Goal: Answer question/provide support

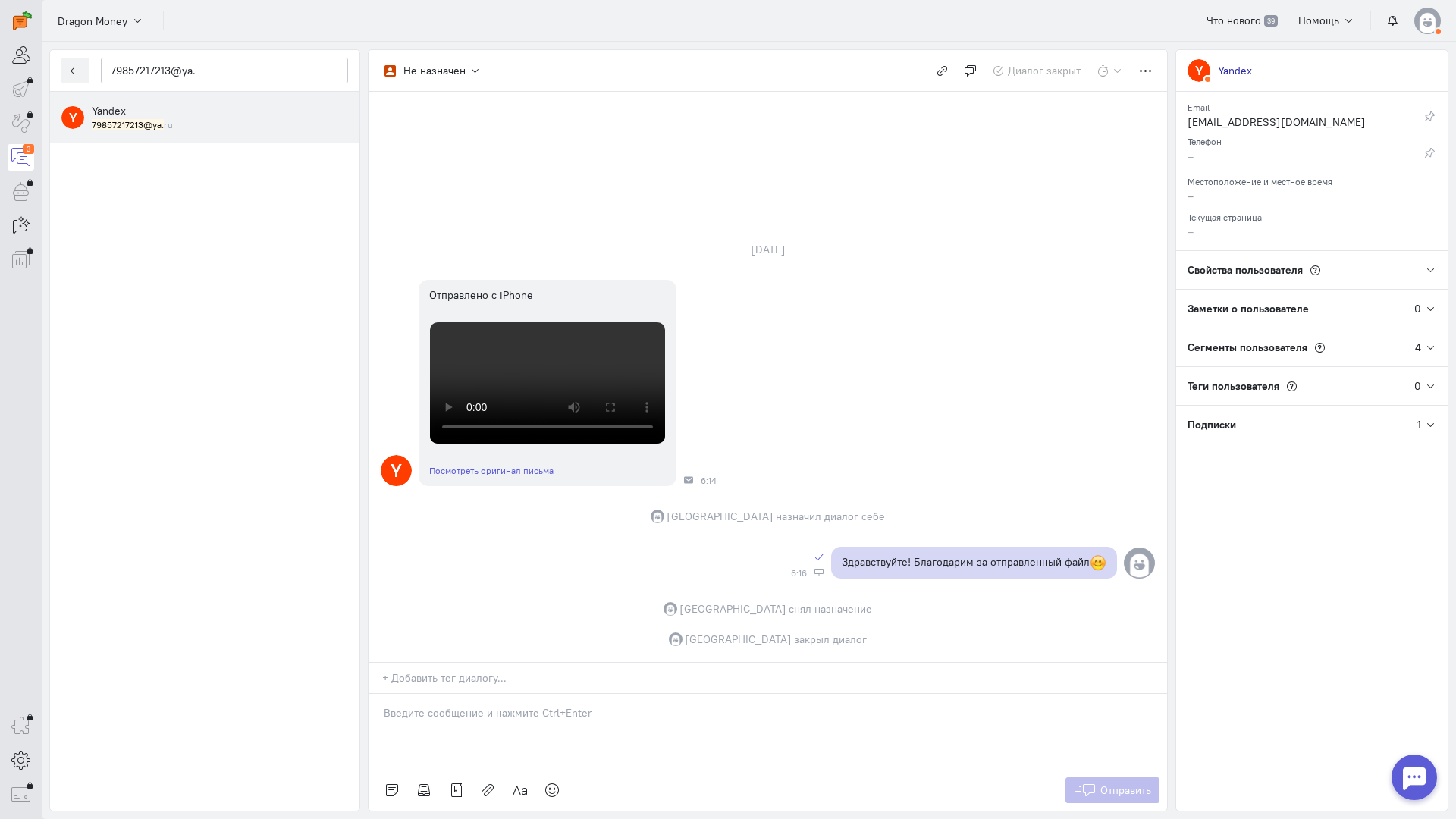
scroll to position [482, 0]
drag, startPoint x: 218, startPoint y: 69, endPoint x: 0, endPoint y: 64, distance: 218.1
click at [0, 64] on div "operator conversation-V1122-10000-3month 3" at bounding box center [728, 409] width 1456 height 819
paste input "romakud.roma@ma"
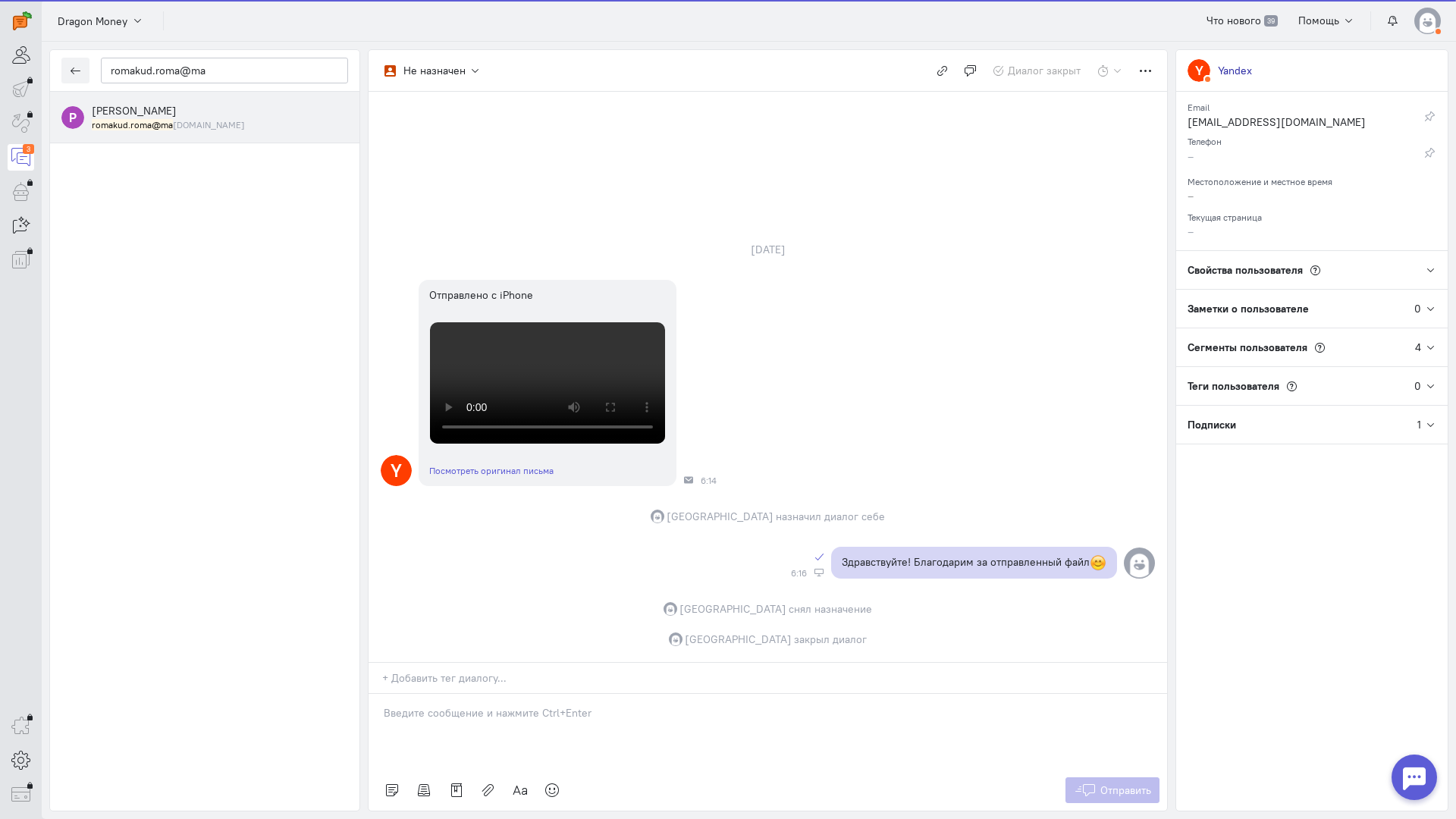
click at [199, 120] on div "romakud.roma@ma [DOMAIN_NAME]" at bounding box center [219, 125] width 256 height 13
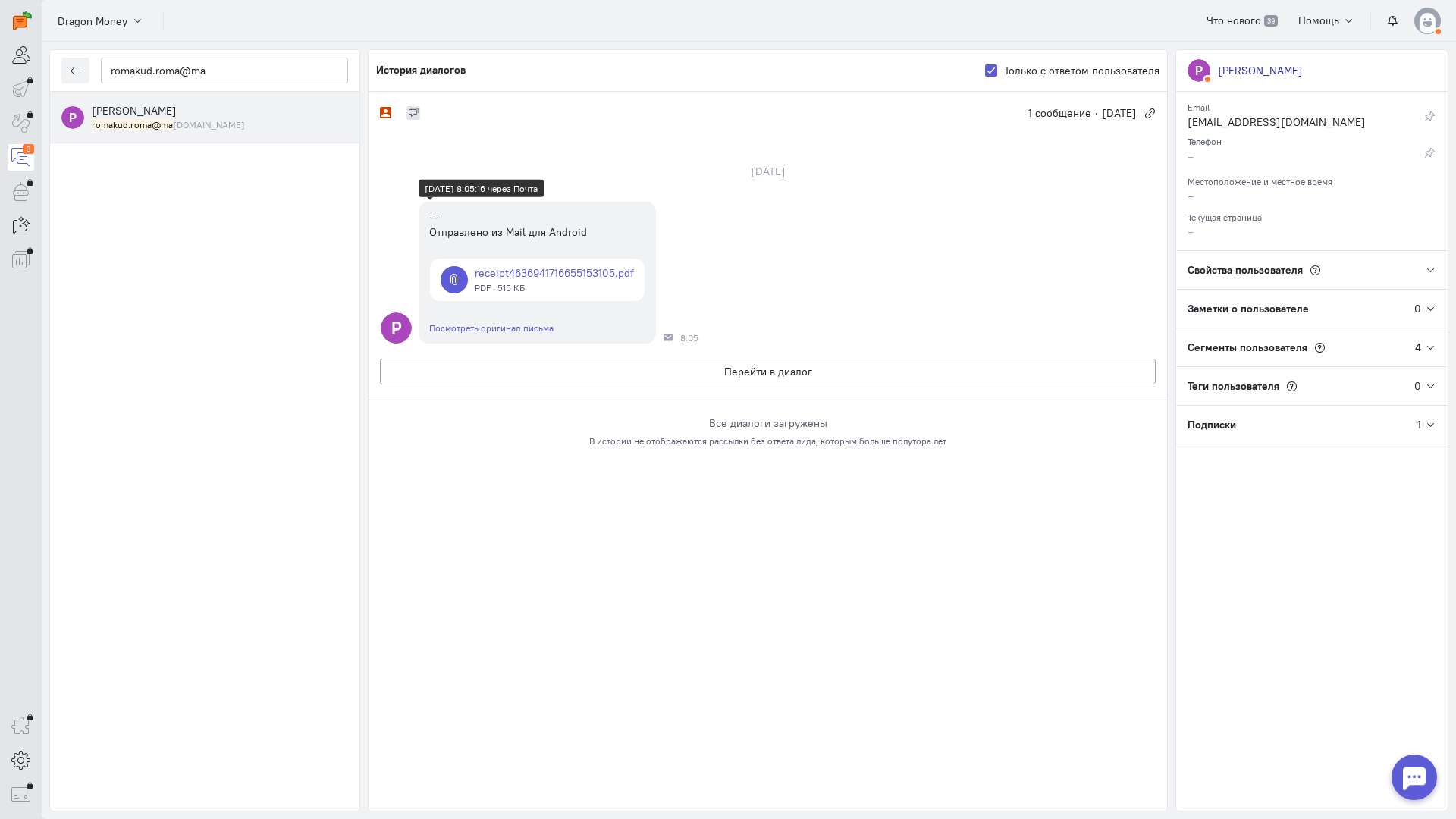
click at [563, 273] on link at bounding box center [537, 279] width 215 height 42
click at [645, 369] on button "Перейти в диалог" at bounding box center [768, 372] width 775 height 26
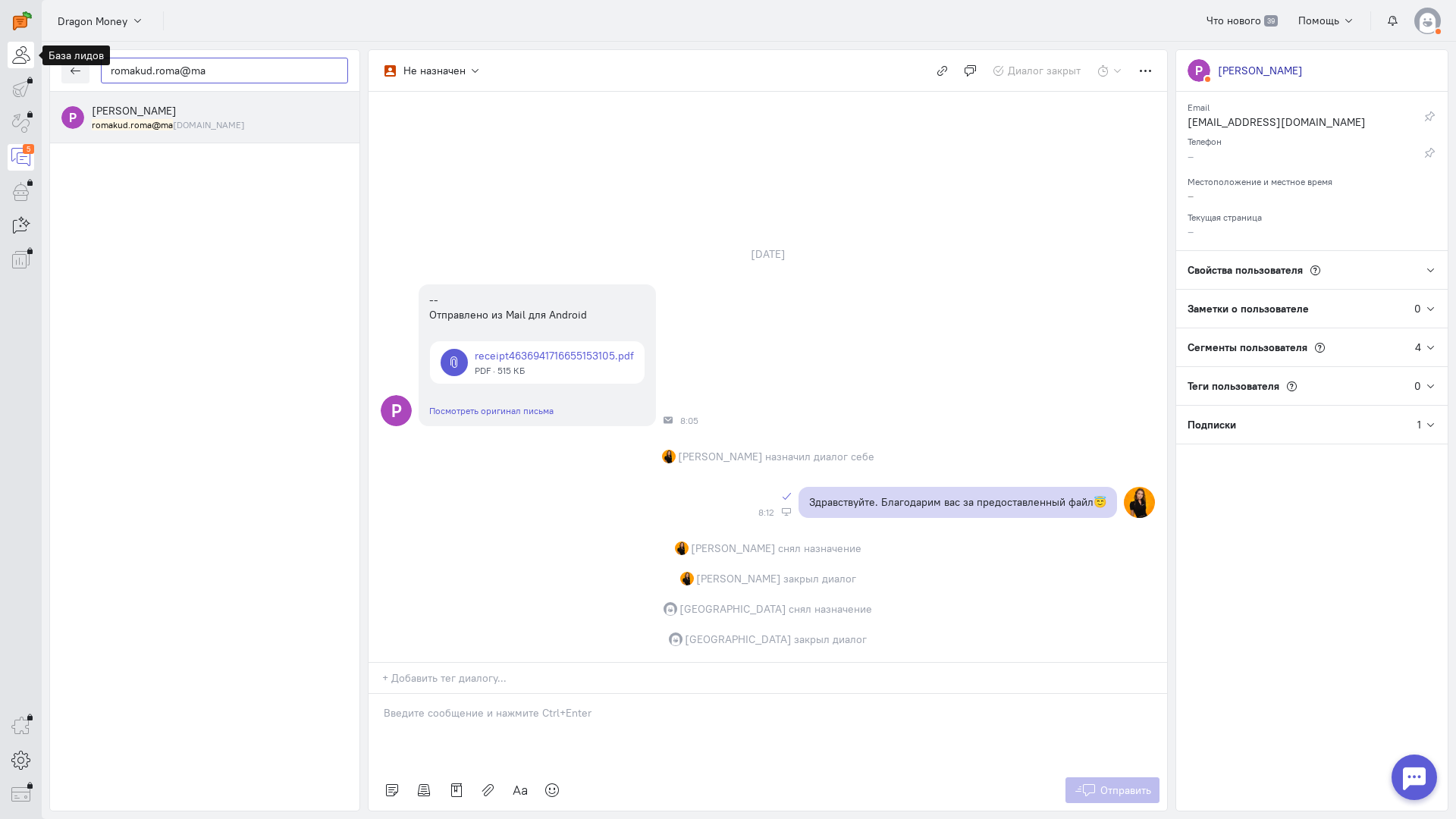
drag, startPoint x: 43, startPoint y: 55, endPoint x: 14, endPoint y: 53, distance: 29.1
click at [14, 53] on div "operator conversation-V1122-10000-3month 5" at bounding box center [728, 409] width 1456 height 819
paste input "MishaKUZA777@gm"
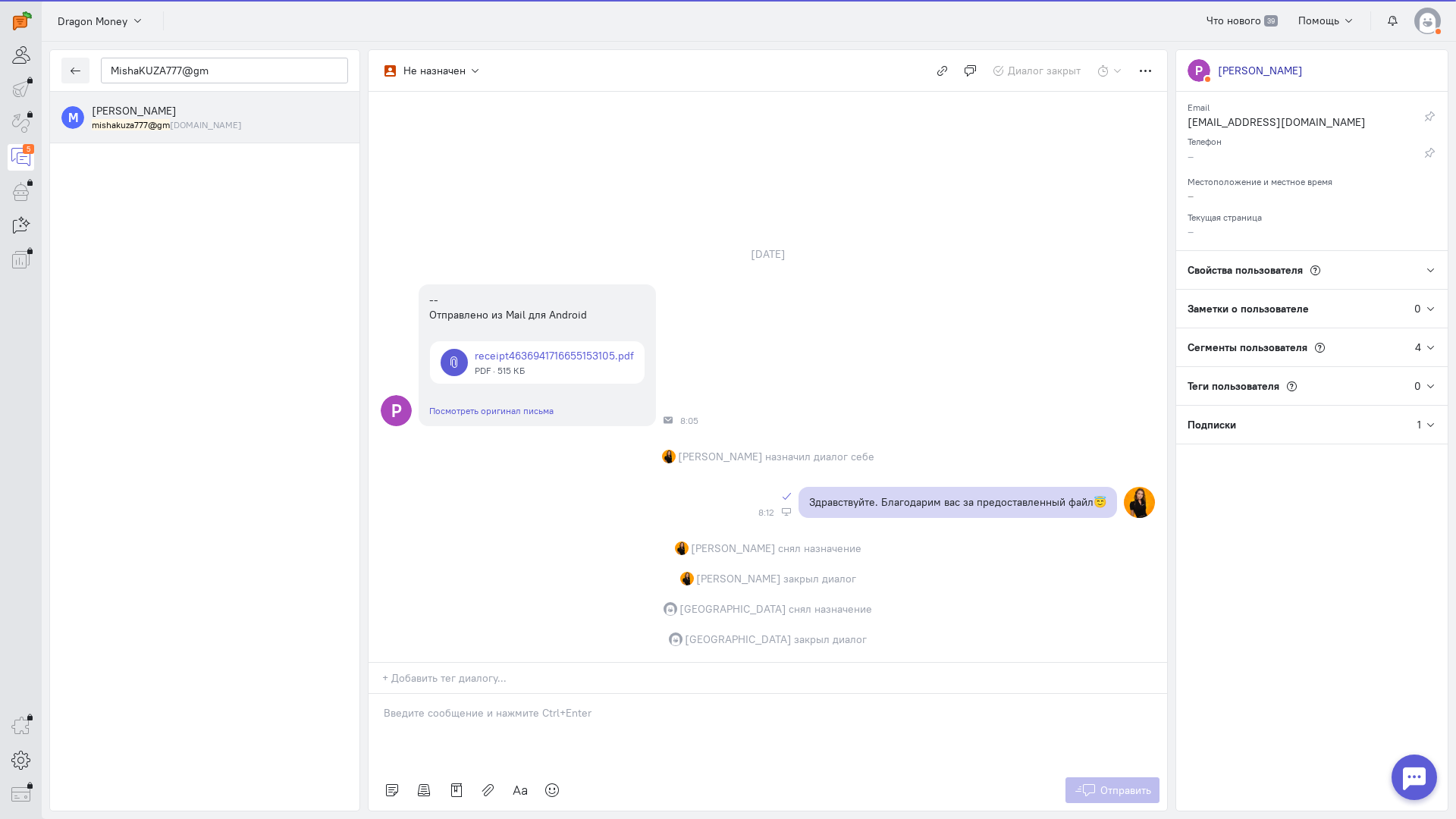
click at [188, 119] on small "mishakuza777@gm [DOMAIN_NAME]" at bounding box center [166, 125] width 150 height 13
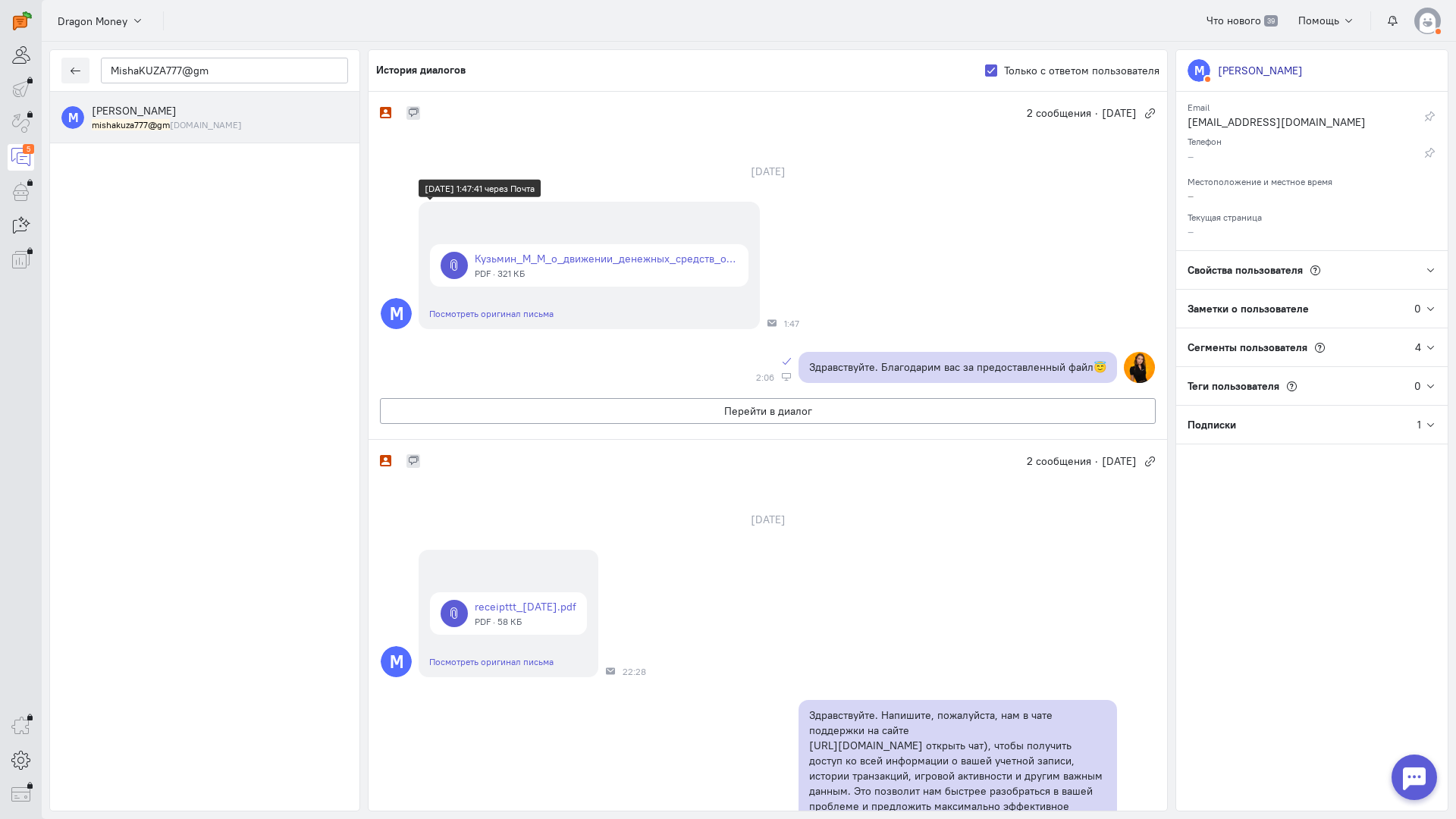
click at [610, 258] on link at bounding box center [588, 264] width 318 height 42
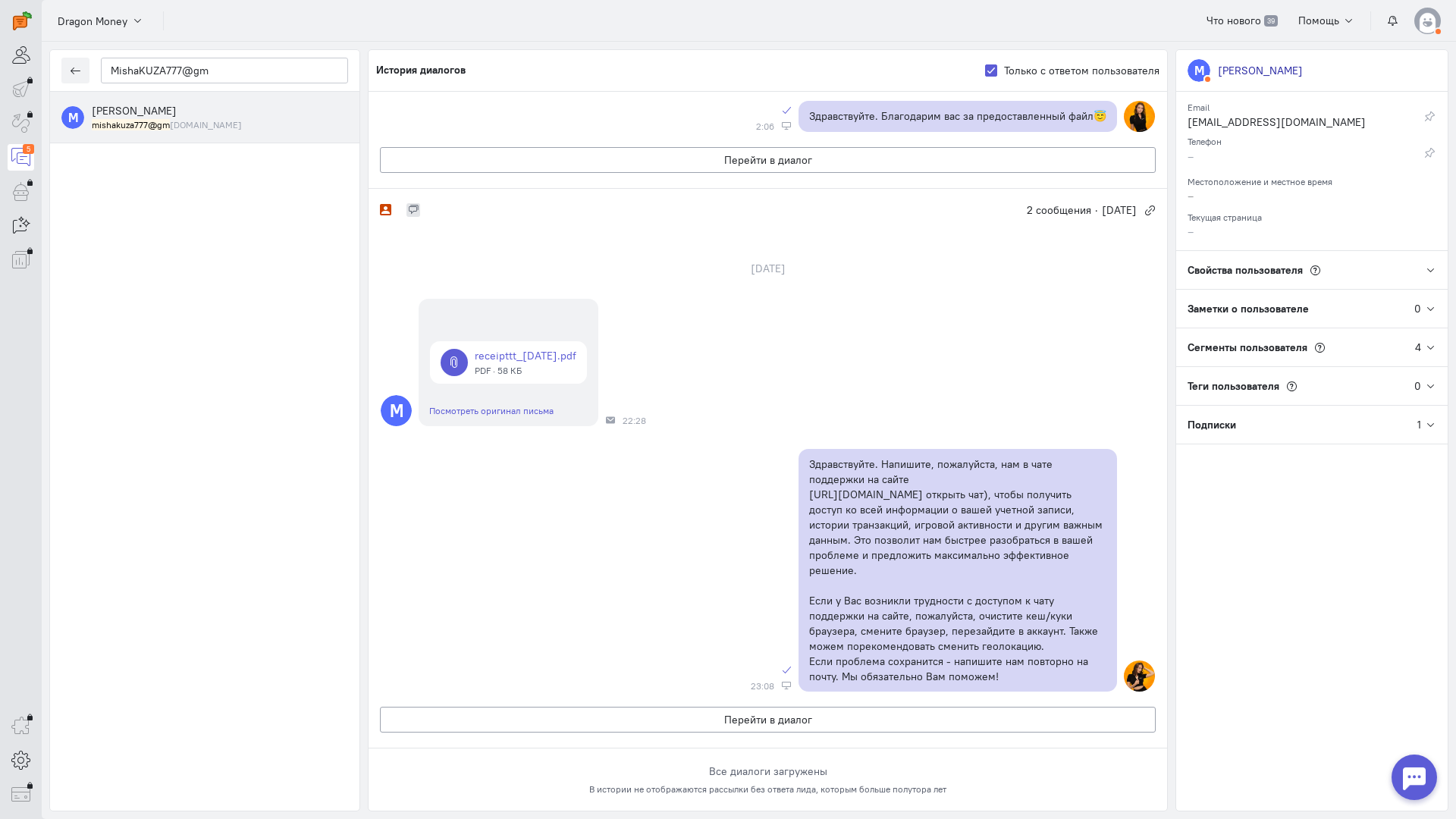
scroll to position [0, 0]
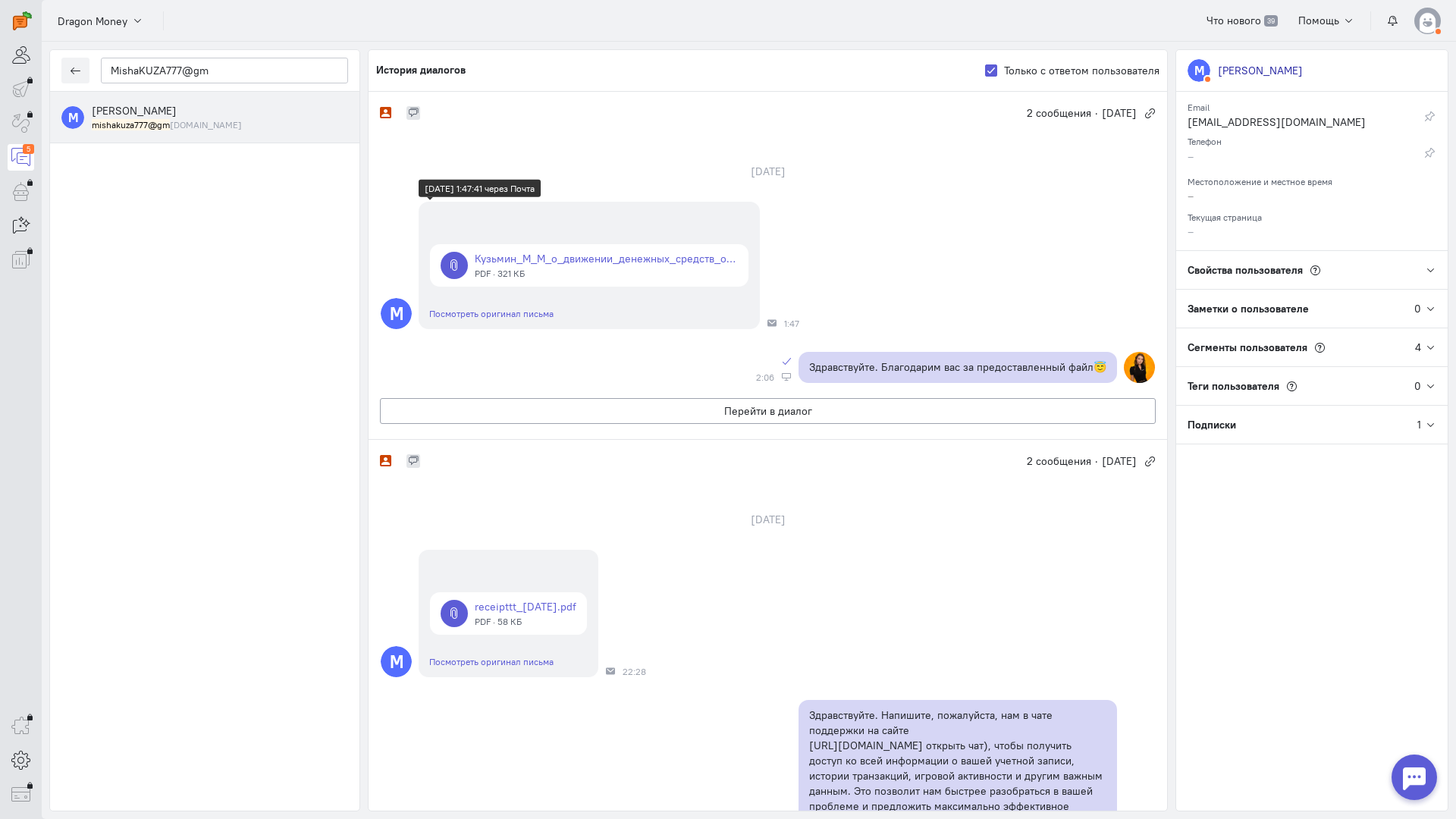
click at [622, 268] on link at bounding box center [588, 264] width 318 height 42
drag, startPoint x: 183, startPoint y: 61, endPoint x: 45, endPoint y: 60, distance: 138.0
click at [45, 60] on div "MishaKUZA777@gm М [PERSON_NAME] mishakuza777@gm [DOMAIN_NAME] Не назначен Не на…" at bounding box center [749, 431] width 1414 height 777
paste input "romakud.roma@ma"
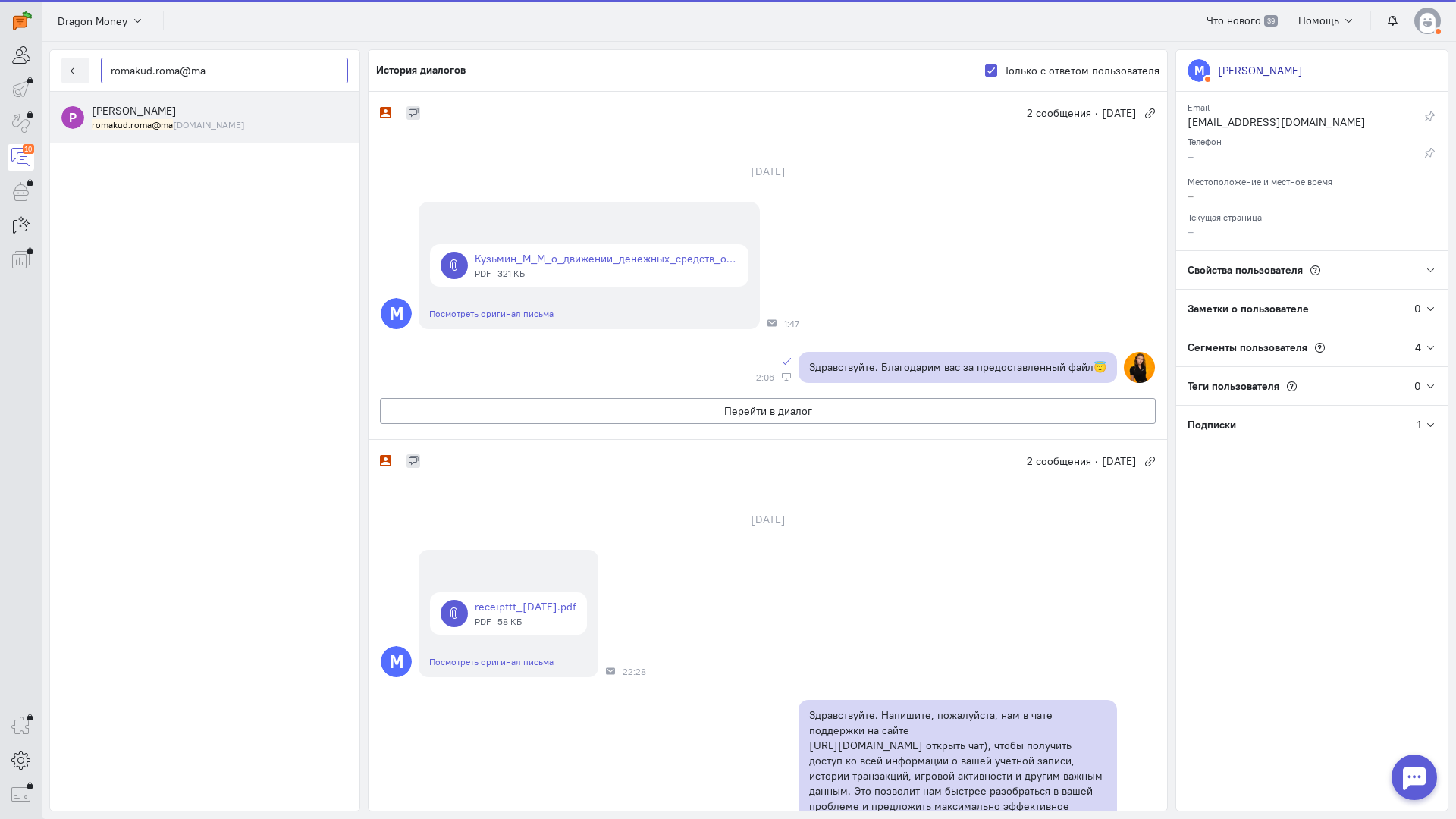
type input "romakud.roma@ma"
click at [163, 123] on mark "romakud.roma@ma" at bounding box center [132, 124] width 81 height 11
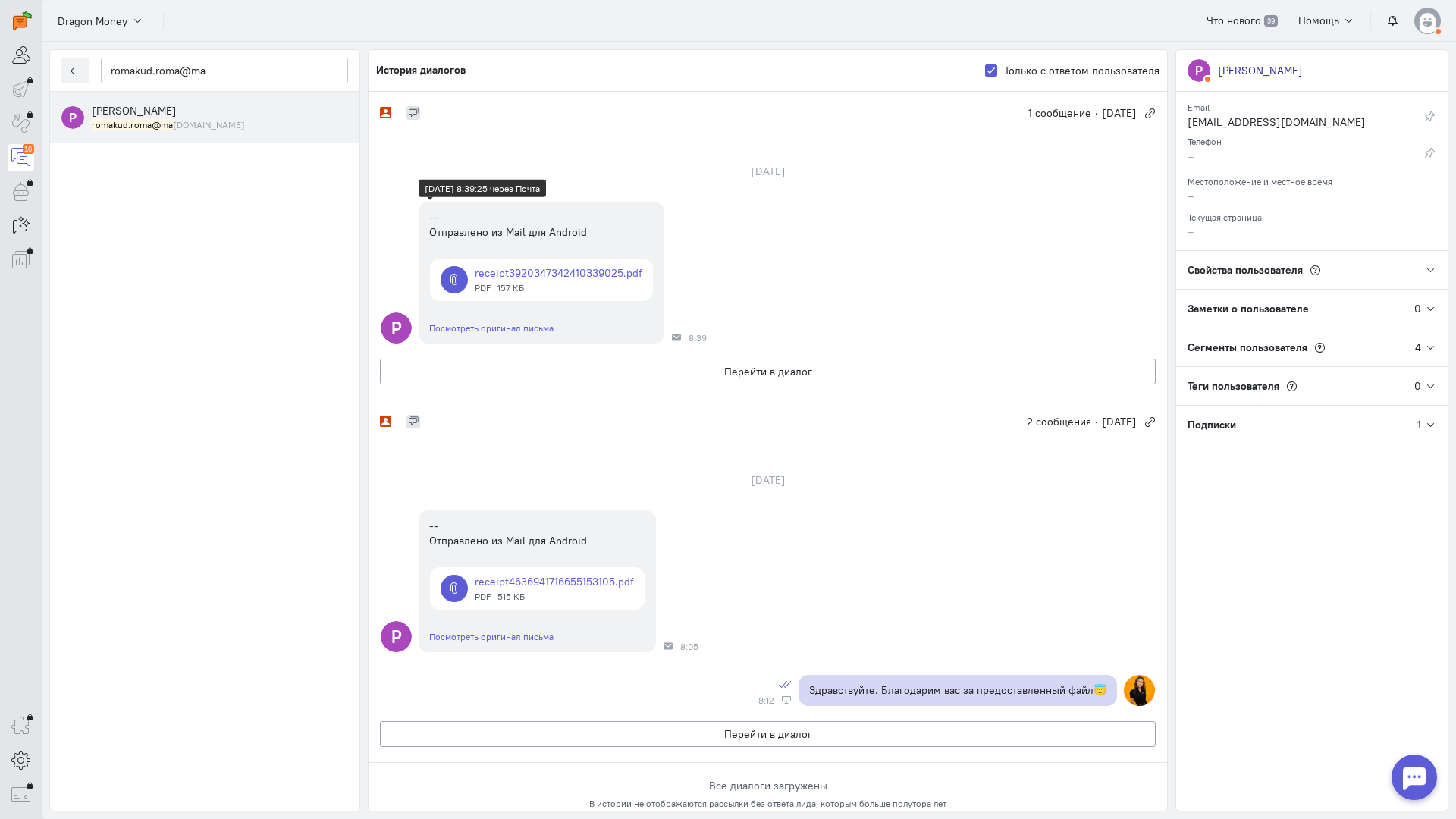
click at [521, 274] on link at bounding box center [541, 279] width 223 height 42
click at [772, 373] on button "Перейти в диалог" at bounding box center [768, 372] width 775 height 26
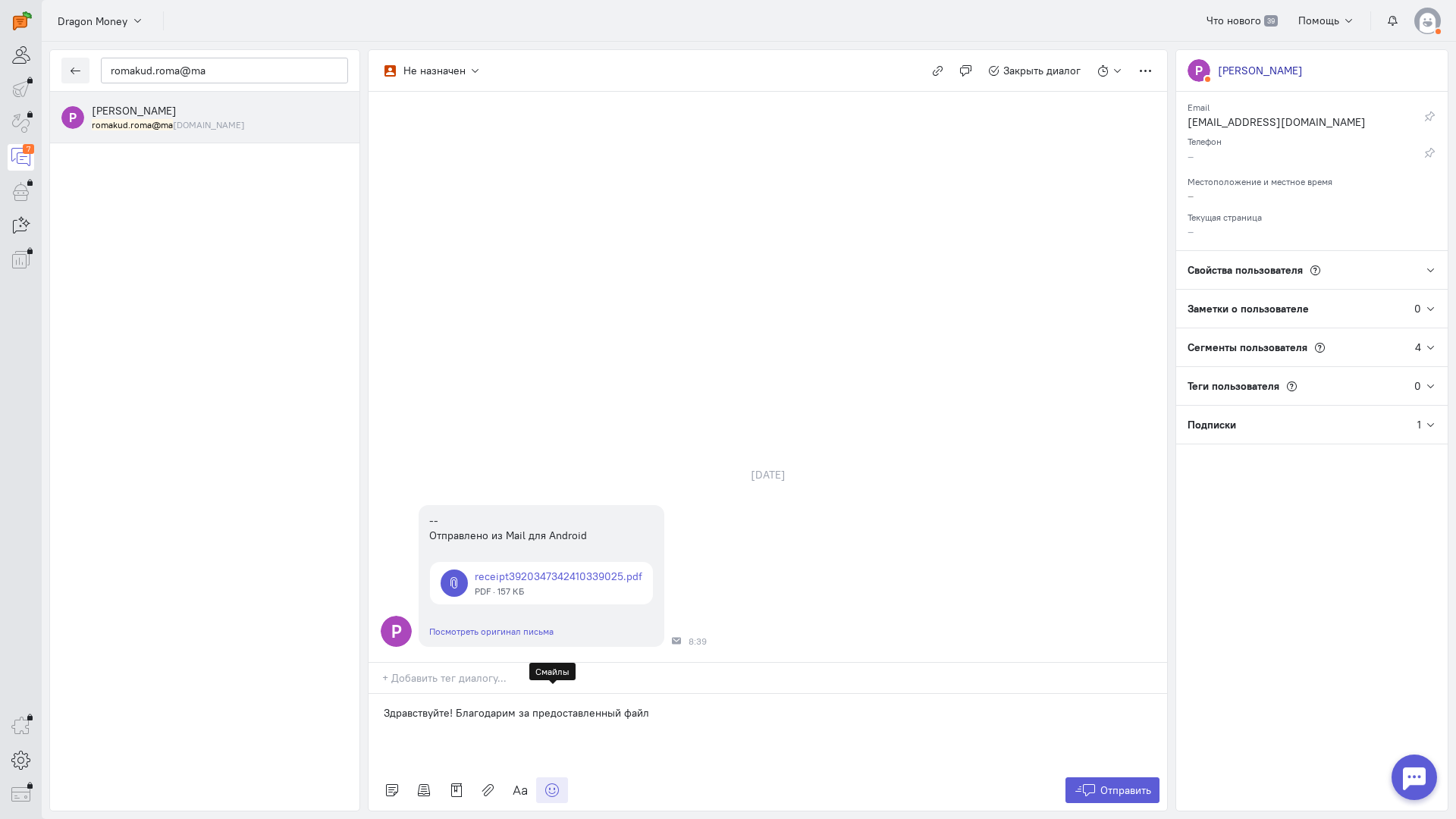
click at [546, 783] on icon at bounding box center [552, 790] width 15 height 15
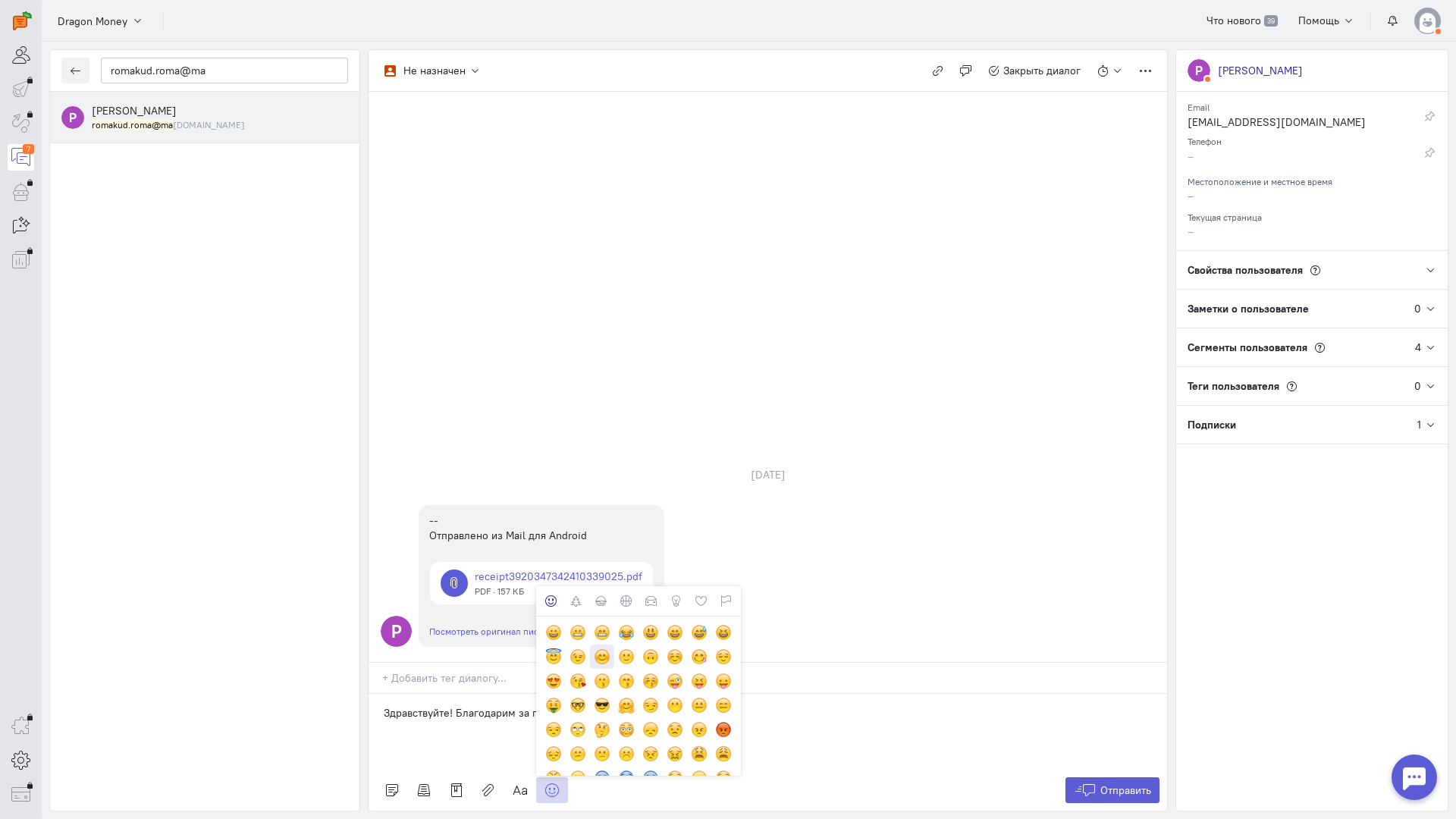
click at [606, 648] on div at bounding box center [602, 657] width 17 height 17
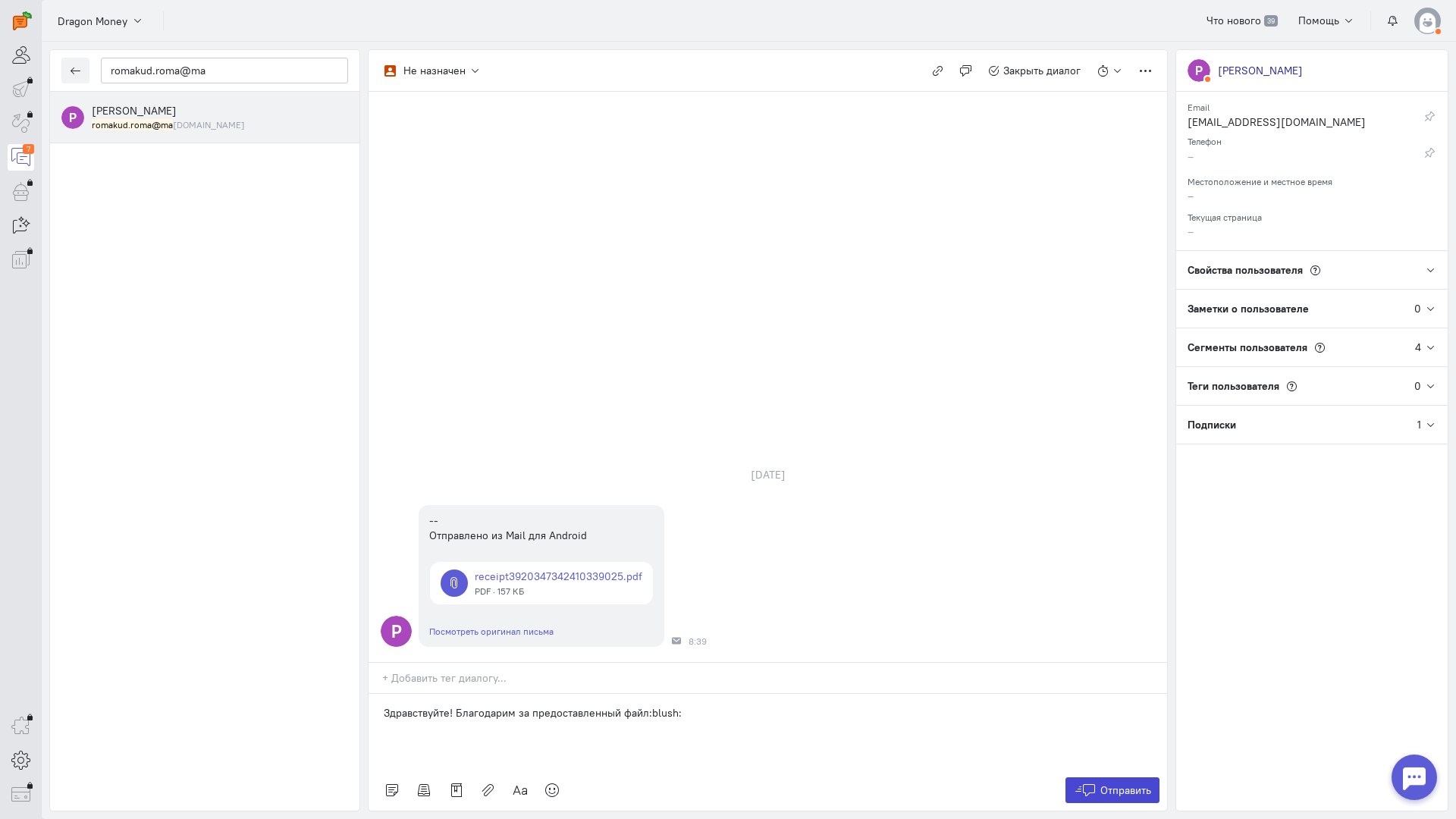
click at [1106, 777] on button "Отправить" at bounding box center [1111, 790] width 94 height 26
